Goal: Task Accomplishment & Management: Manage account settings

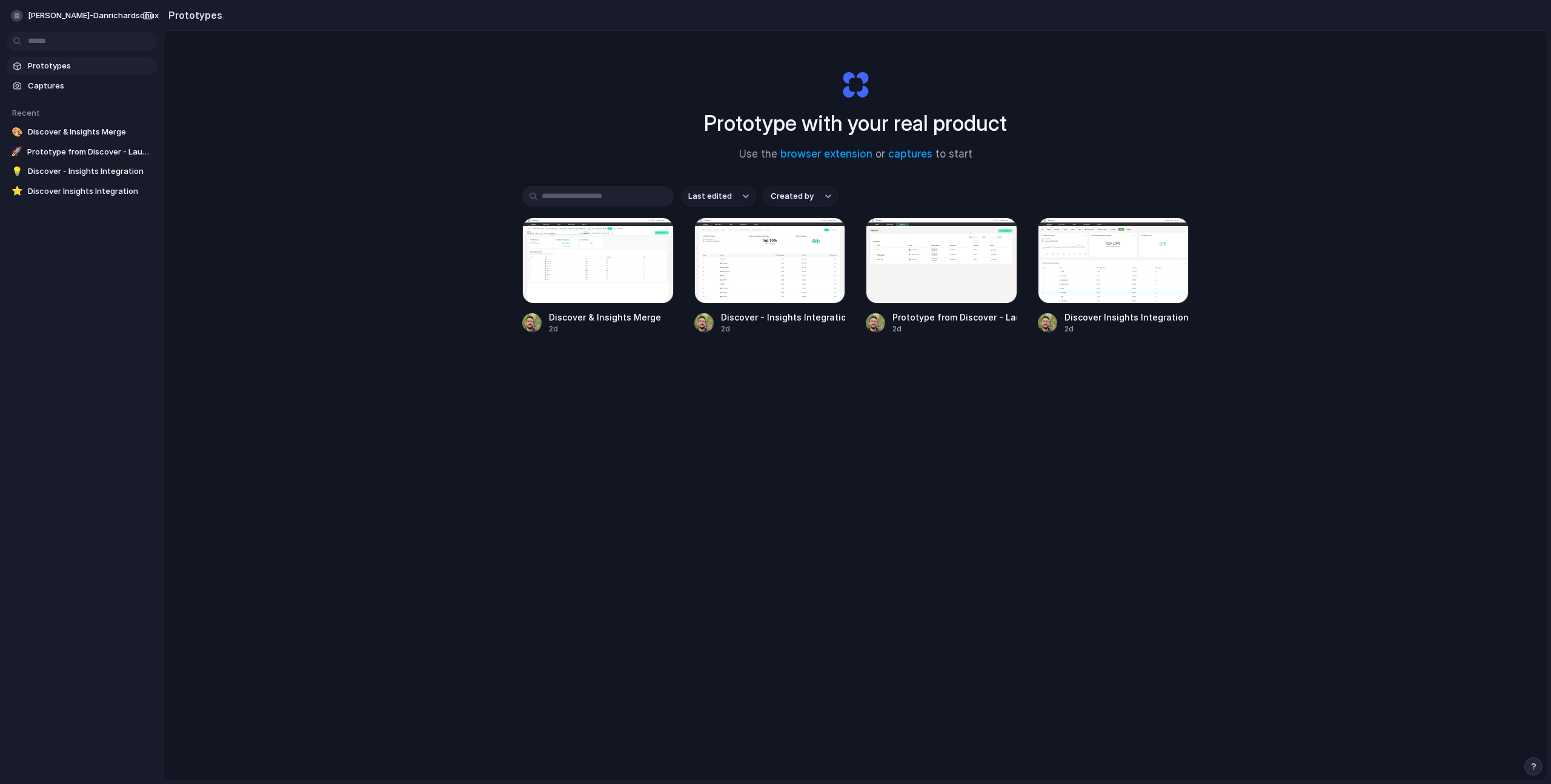
click at [311, 133] on div "Prototype with your real product Use the browser extension or captures to start…" at bounding box center [856, 437] width 1383 height 812
click at [92, 151] on span "Prototype from Discover - Launchmetrics v2" at bounding box center [90, 152] width 125 height 12
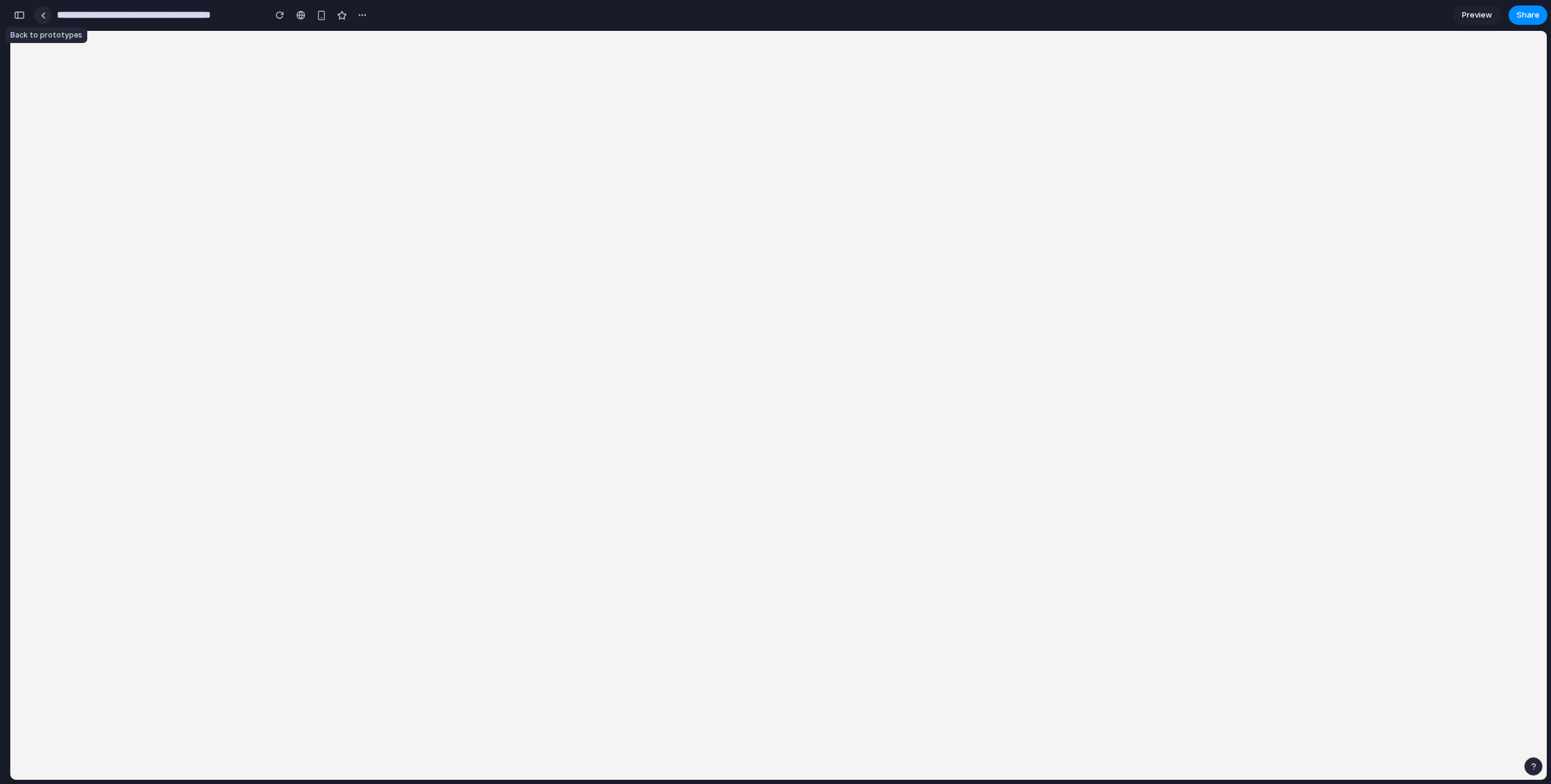
click at [44, 12] on div at bounding box center [44, 15] width 5 height 6
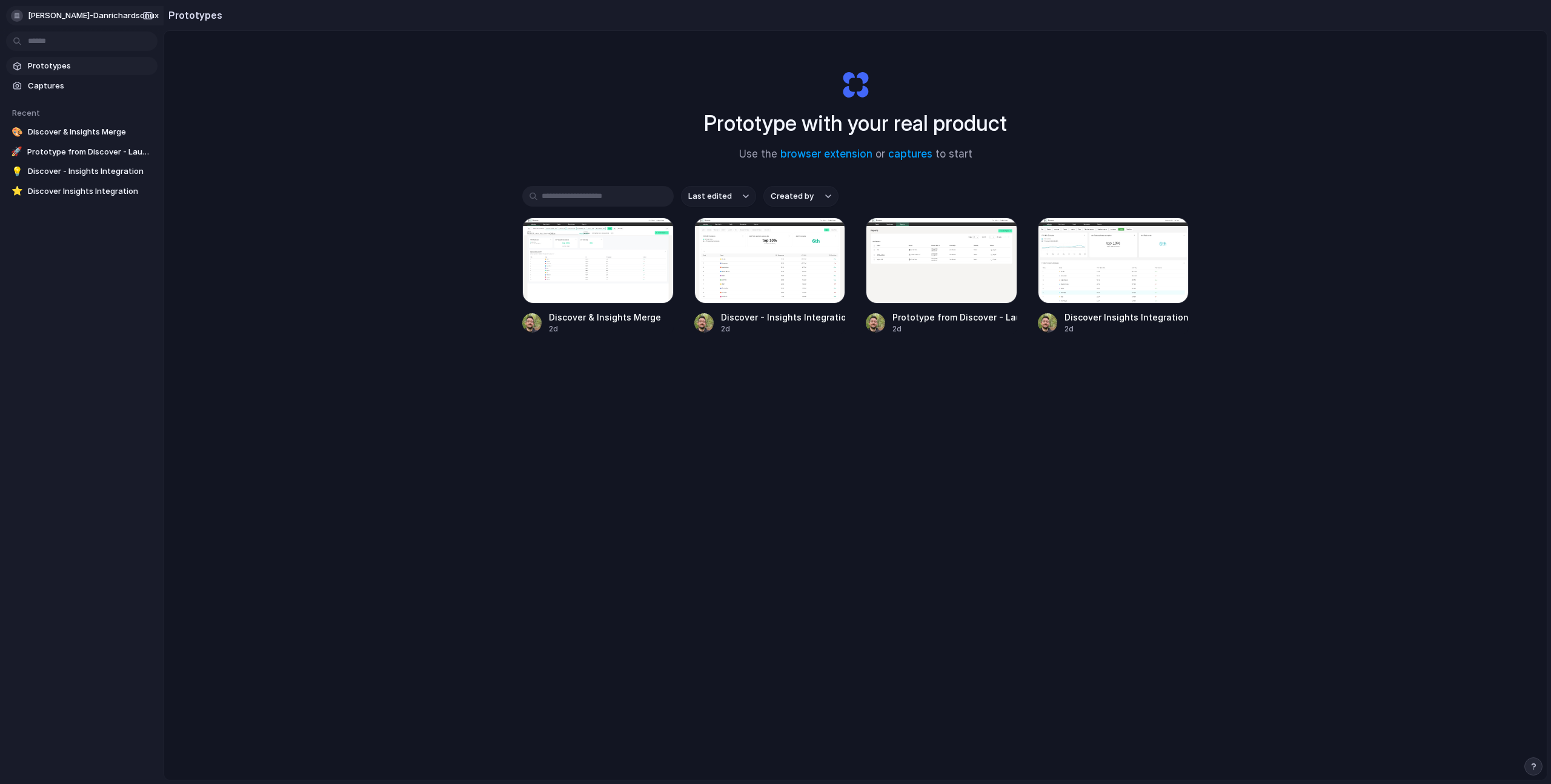
click at [91, 10] on span "[PERSON_NAME]-danrichardsonux" at bounding box center [92, 16] width 131 height 12
click at [365, 114] on div "Settings Invite members Change theme Sign out" at bounding box center [776, 392] width 1551 height 784
click at [363, 116] on div "Prototype with your real product Use the browser extension or captures to start…" at bounding box center [856, 437] width 1383 height 812
click at [17, 18] on div "button" at bounding box center [17, 16] width 12 height 12
click at [56, 104] on span "Sign out" at bounding box center [44, 101] width 32 height 12
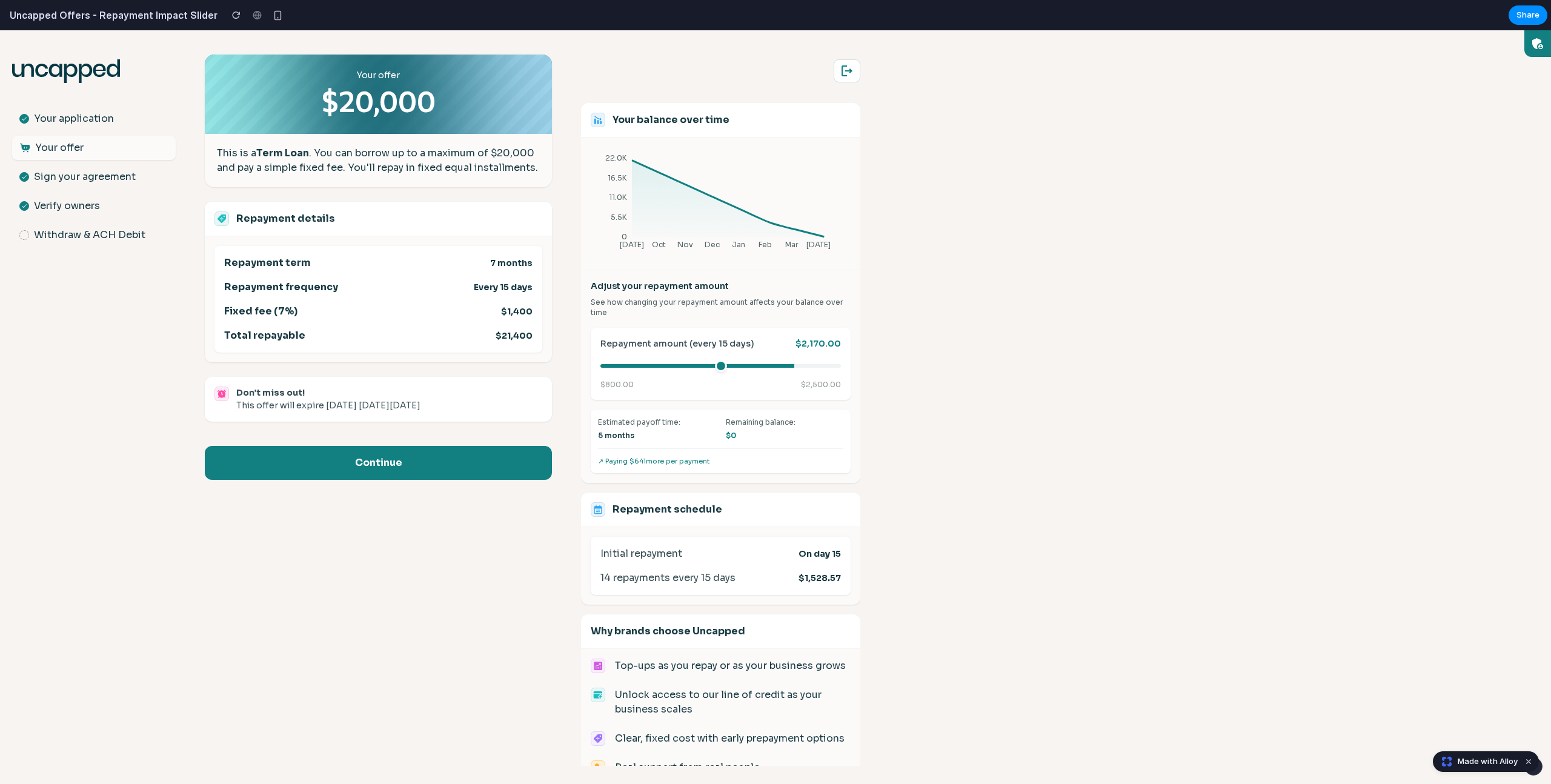
drag, startPoint x: 703, startPoint y: 364, endPoint x: 783, endPoint y: 376, distance: 80.9
click at [783, 368] on input "range" at bounding box center [720, 366] width 241 height 4
drag, startPoint x: 781, startPoint y: 361, endPoint x: 680, endPoint y: 352, distance: 101.4
click at [680, 364] on input "range" at bounding box center [720, 366] width 241 height 4
drag, startPoint x: 680, startPoint y: 363, endPoint x: 634, endPoint y: 361, distance: 46.0
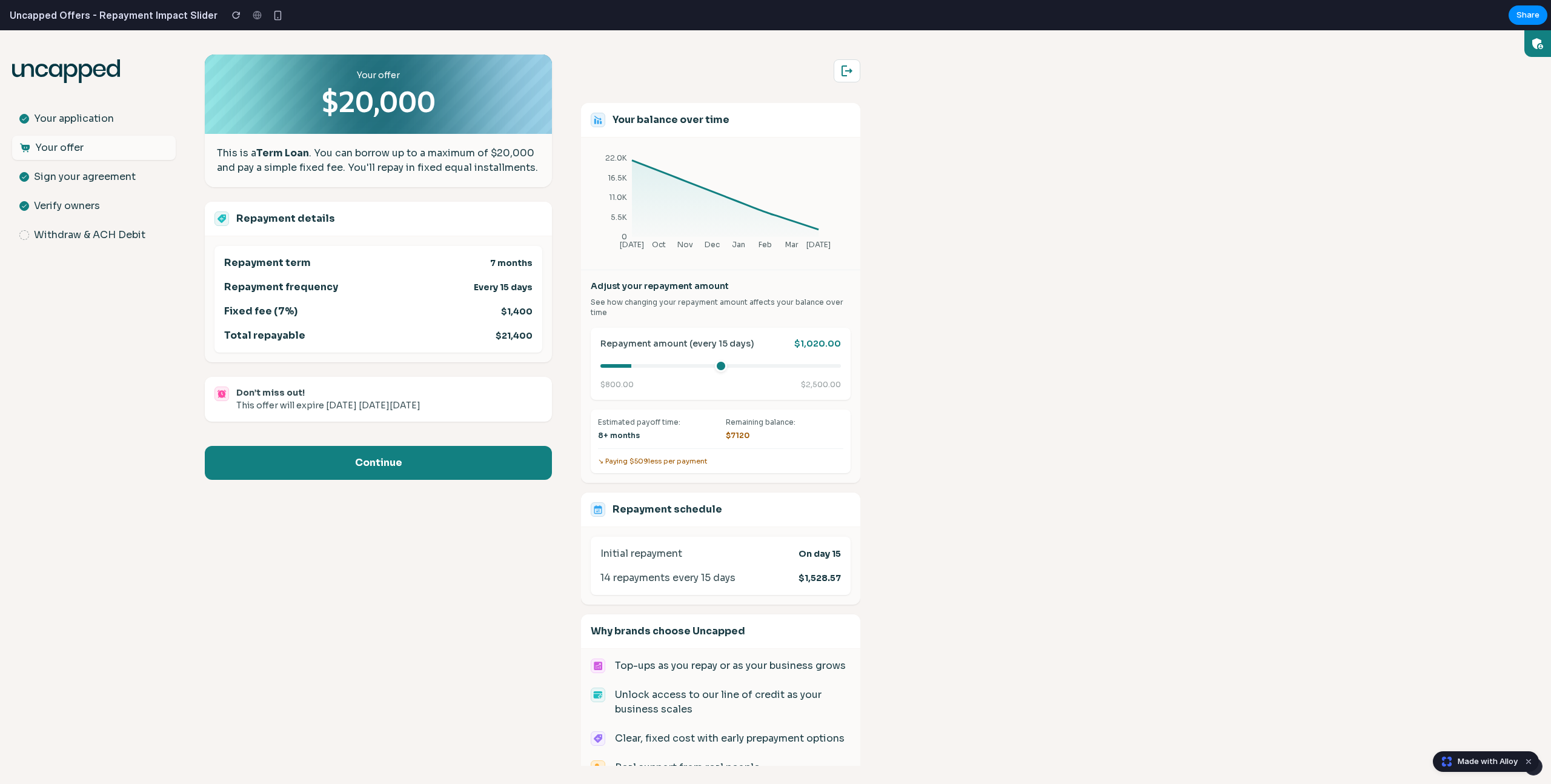
click at [634, 364] on input "range" at bounding box center [720, 366] width 241 height 4
drag, startPoint x: 634, startPoint y: 361, endPoint x: 748, endPoint y: 367, distance: 114.2
click at [748, 367] on input "range" at bounding box center [720, 366] width 241 height 4
drag, startPoint x: 751, startPoint y: 367, endPoint x: 814, endPoint y: 364, distance: 63.1
click at [814, 364] on input "range" at bounding box center [720, 366] width 241 height 4
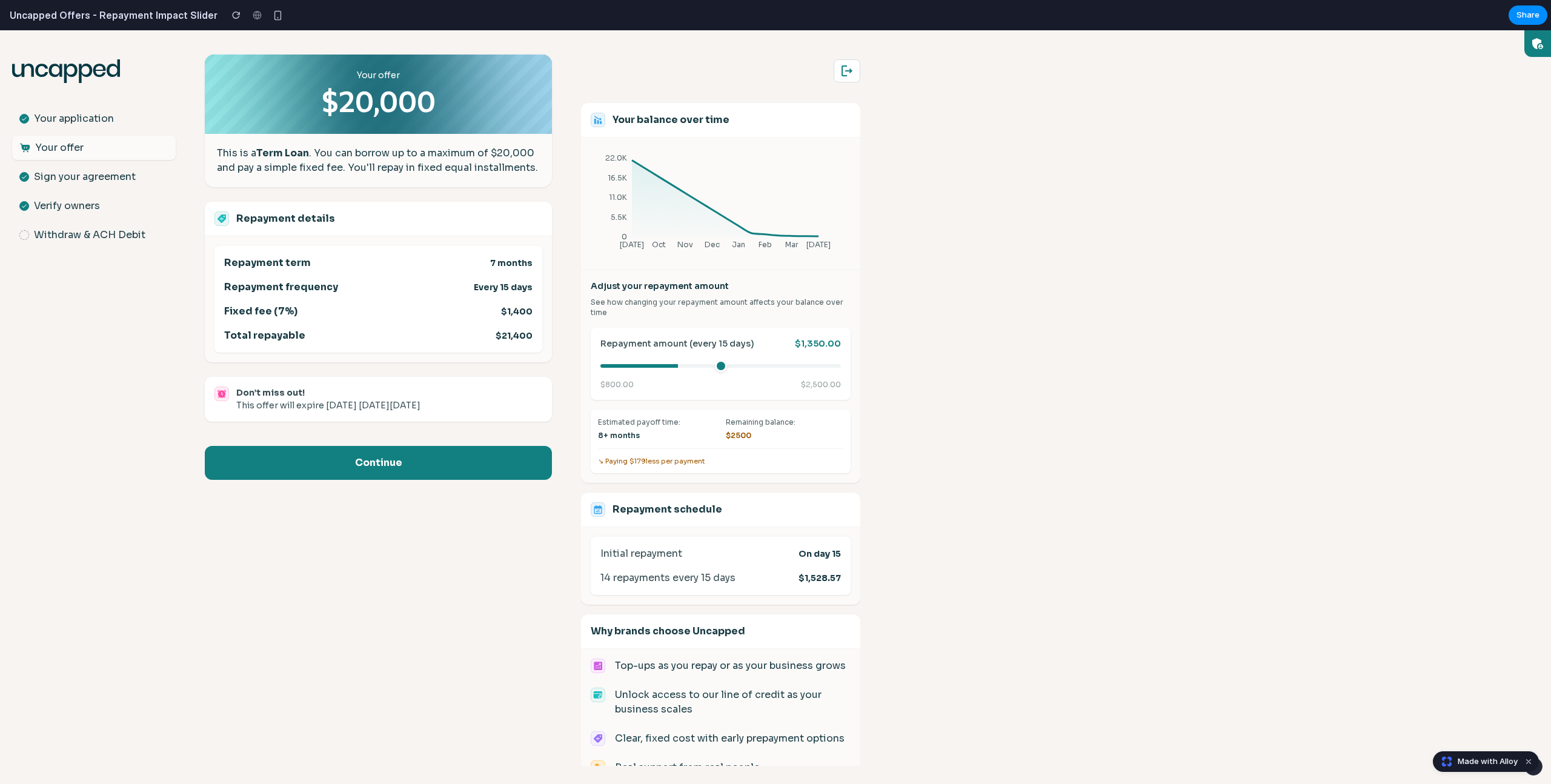
drag, startPoint x: 816, startPoint y: 364, endPoint x: 677, endPoint y: 348, distance: 139.9
type input "****"
click at [677, 364] on input "range" at bounding box center [720, 366] width 241 height 4
click at [975, 250] on body ".st0{fill:#063844;} Your application Your offer Sign your agreement Verify owne…" at bounding box center [776, 407] width 1551 height 754
